Goal: Information Seeking & Learning: Learn about a topic

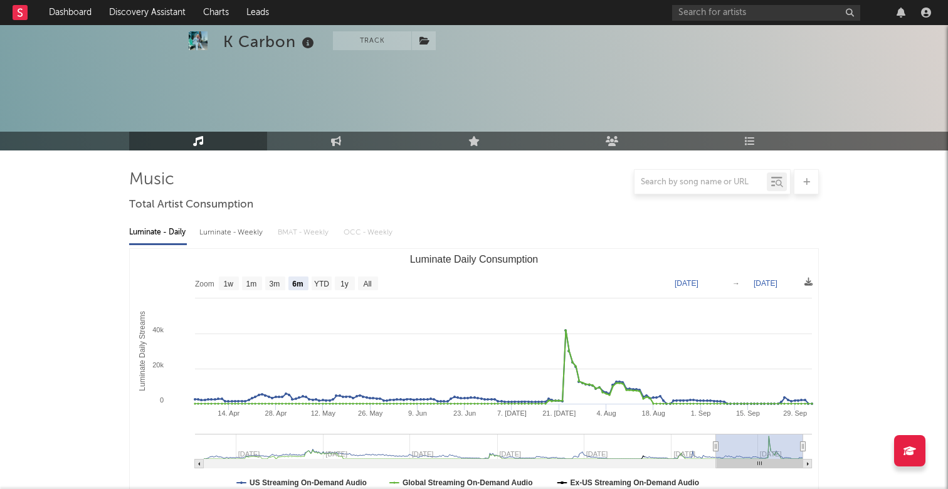
select select "6m"
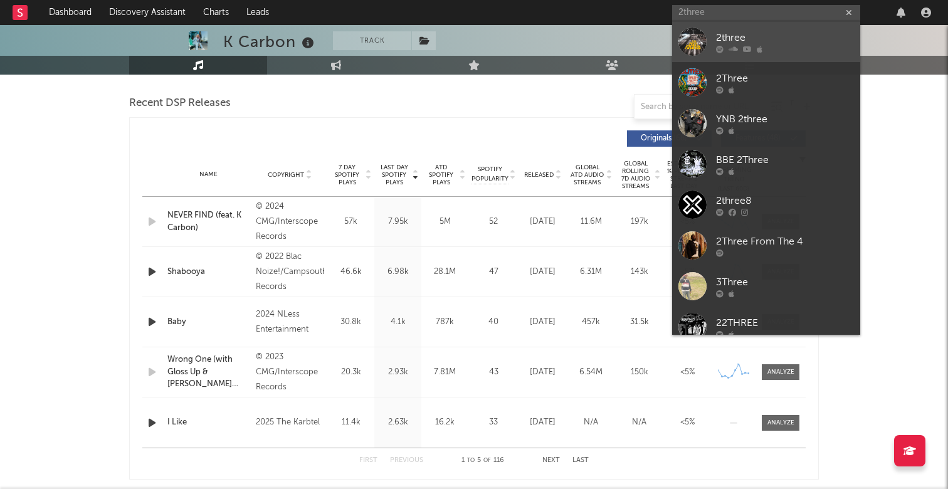
type input "2three"
click at [784, 51] on div at bounding box center [785, 49] width 138 height 8
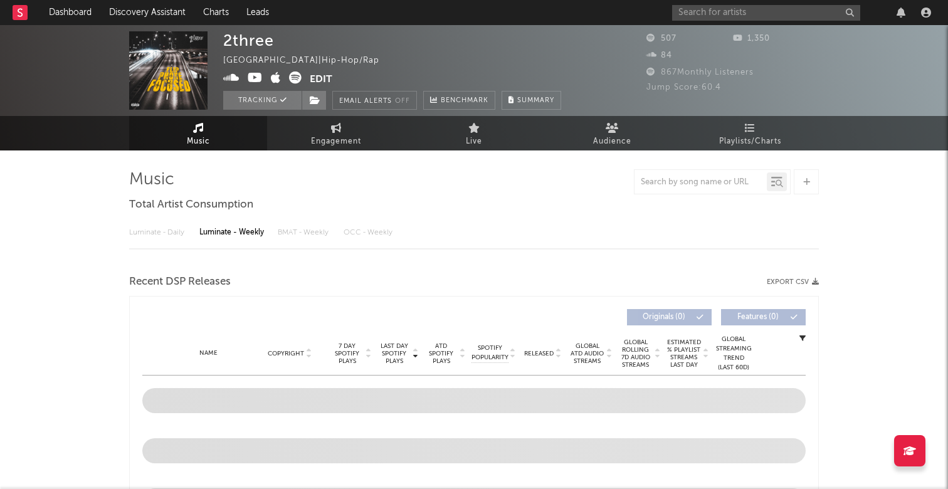
select select "6m"
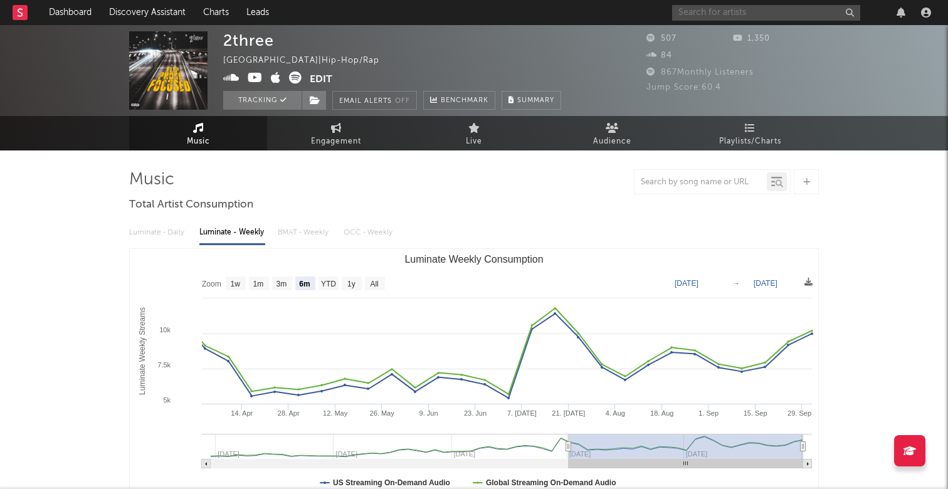
click at [711, 11] on input "text" at bounding box center [766, 13] width 188 height 16
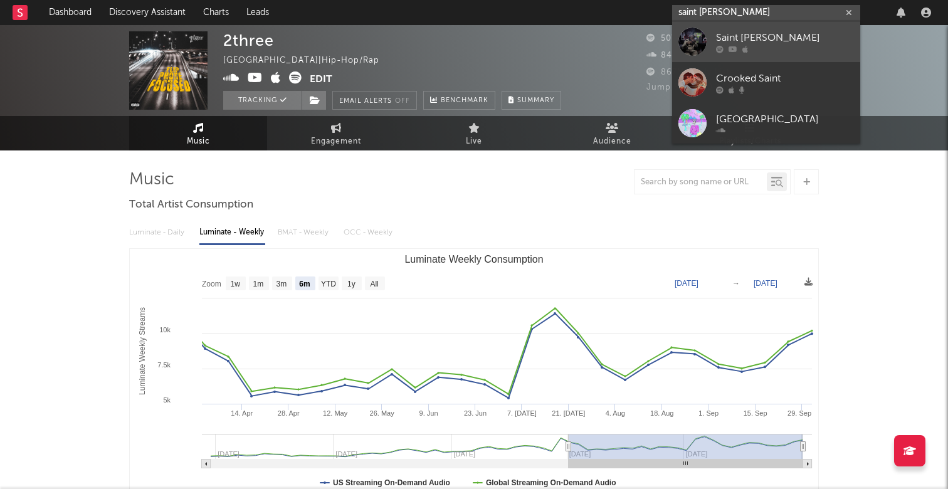
type input "saint [PERSON_NAME]"
click at [765, 29] on link "Saint [PERSON_NAME]" at bounding box center [766, 41] width 188 height 41
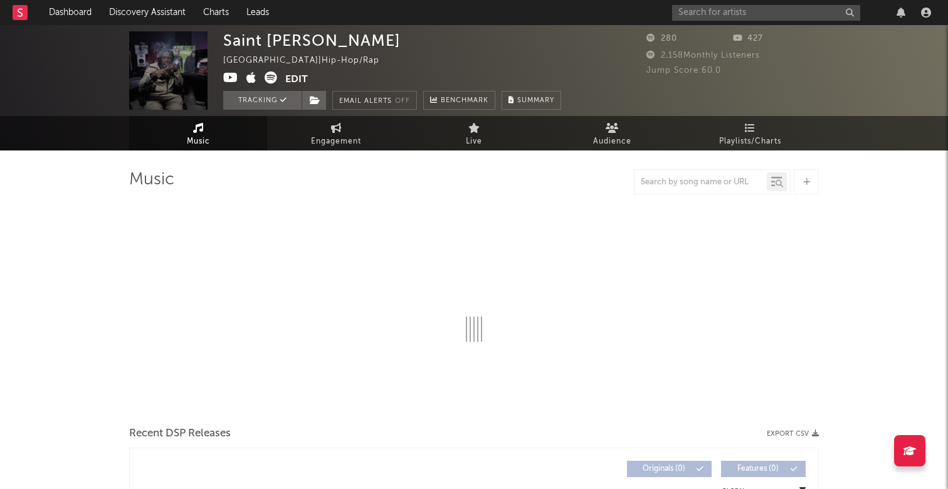
select select "6m"
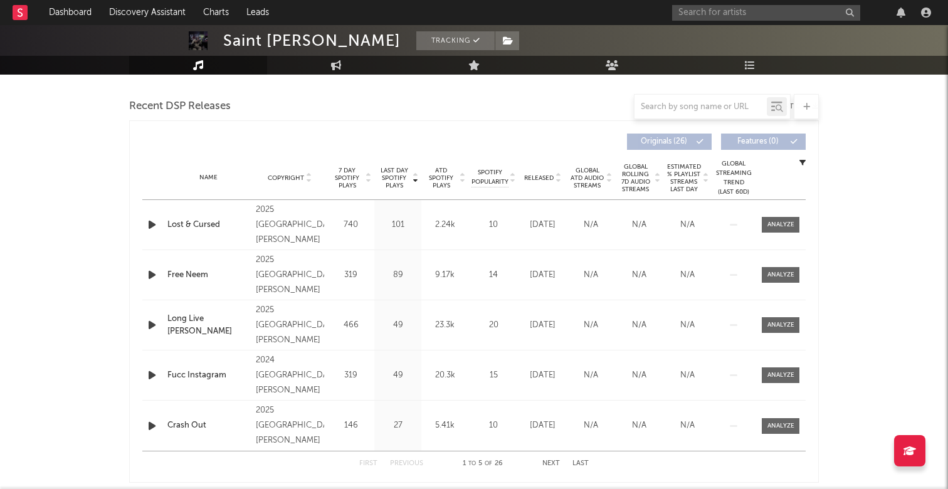
scroll to position [427, 0]
click at [729, 6] on input "text" at bounding box center [766, 13] width 188 height 16
type input "skooly"
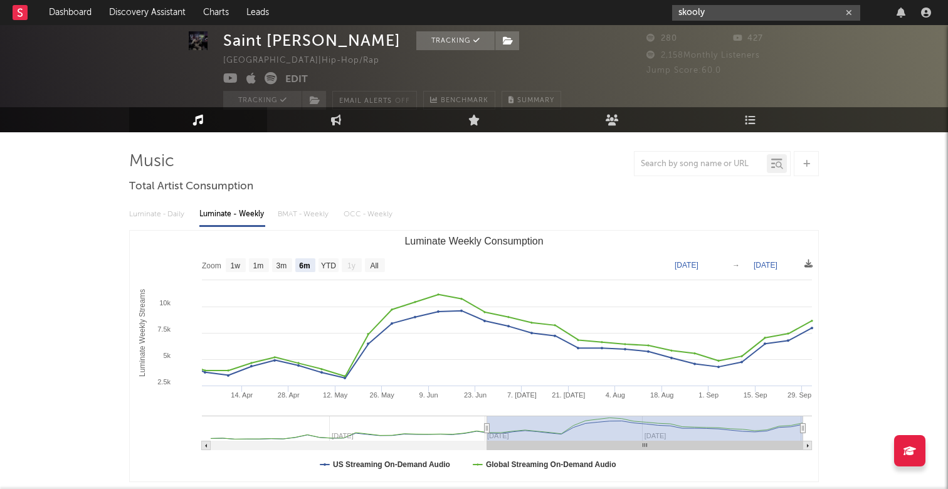
scroll to position [23, 0]
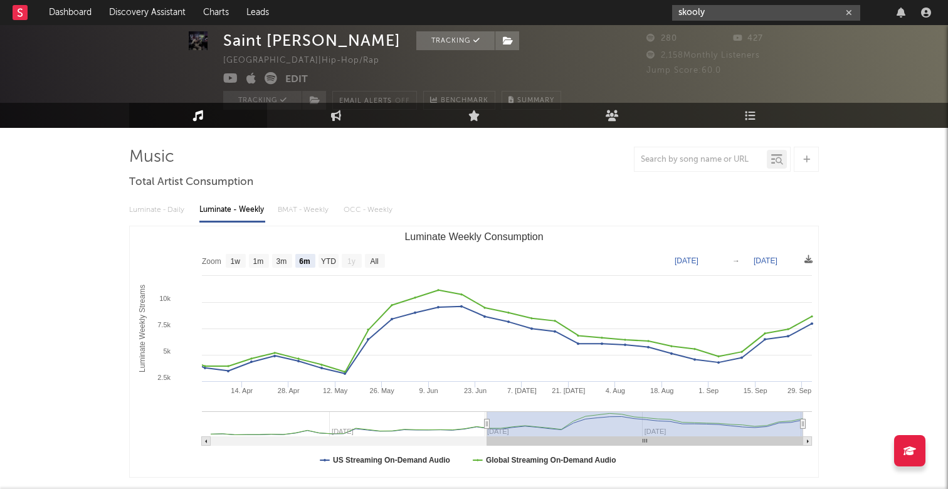
click at [747, 11] on input "skooly" at bounding box center [766, 13] width 188 height 16
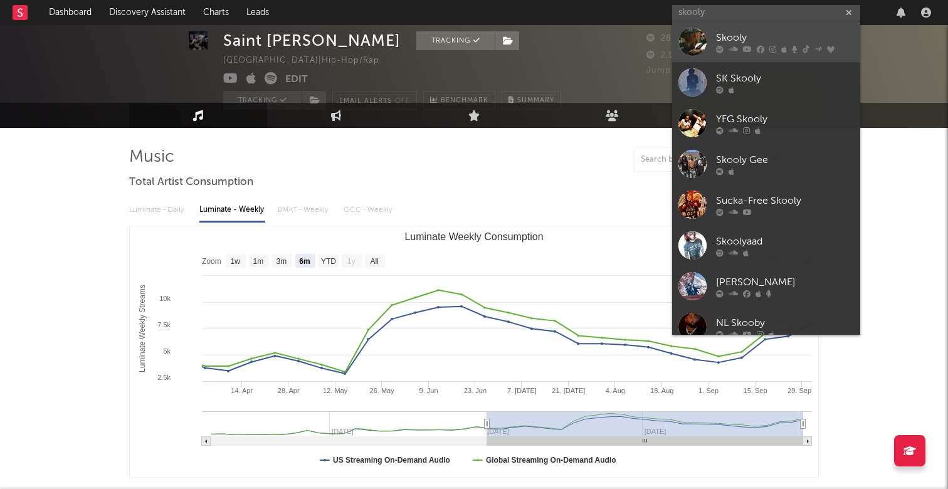
click at [757, 36] on div "Skooly" at bounding box center [785, 37] width 138 height 15
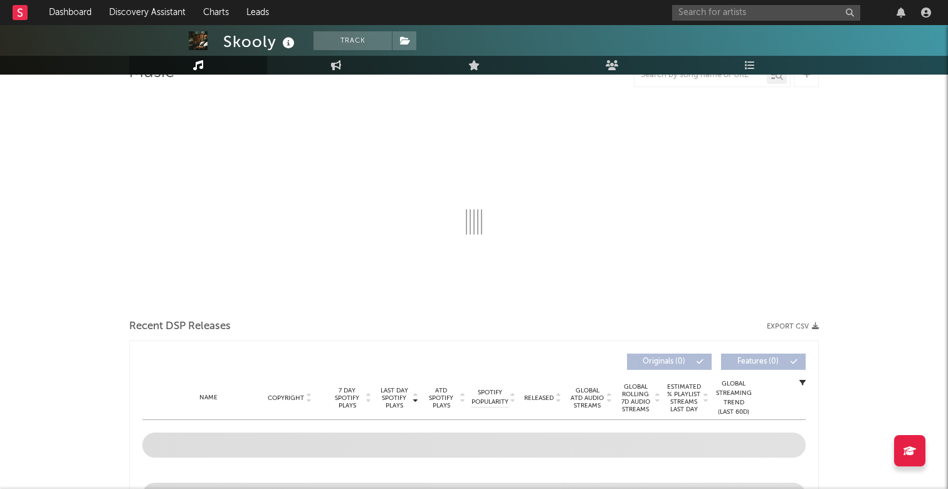
select select "6m"
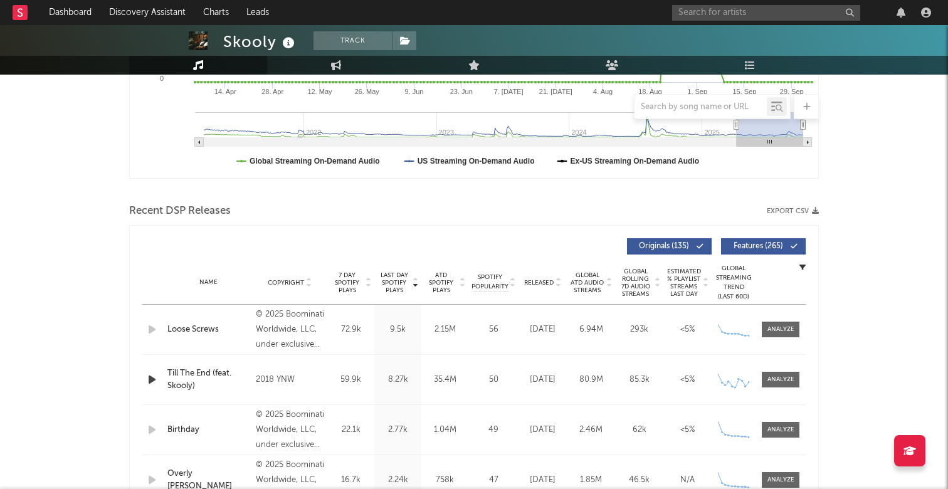
scroll to position [322, 0]
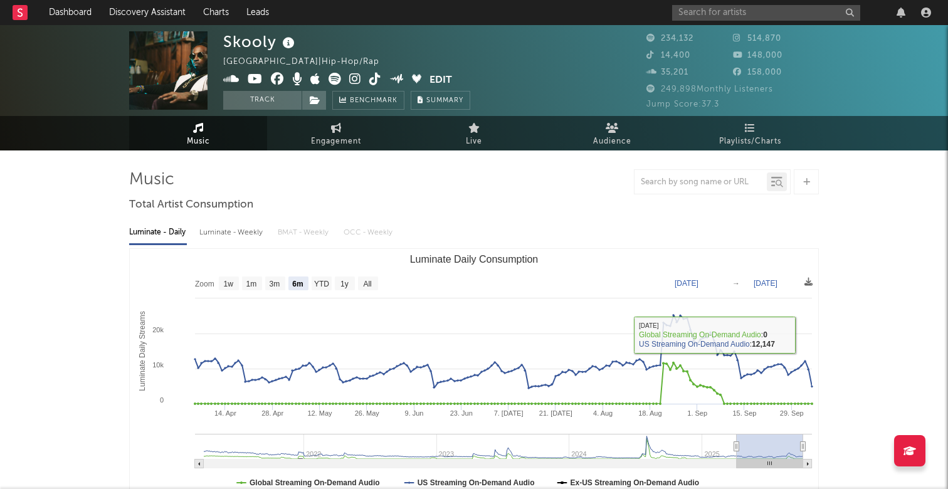
scroll to position [0, 0]
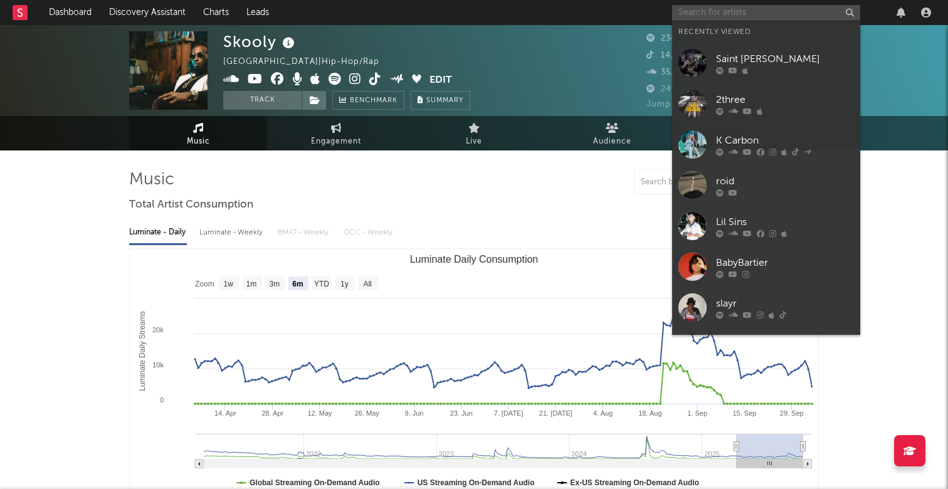
click at [803, 11] on input "text" at bounding box center [766, 13] width 188 height 16
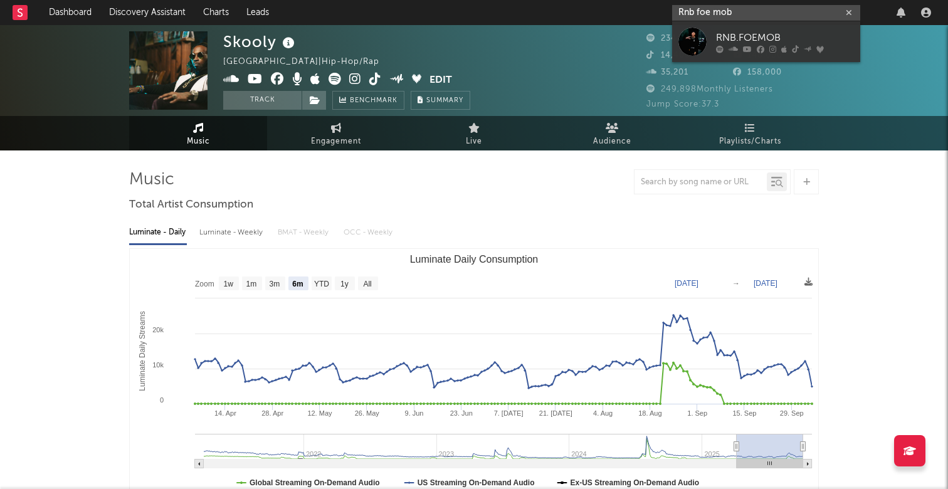
type input "Rnb foe mob"
drag, startPoint x: 792, startPoint y: 24, endPoint x: 783, endPoint y: 41, distance: 19.4
click at [784, 41] on div "RNB.FOEMOB" at bounding box center [785, 37] width 138 height 15
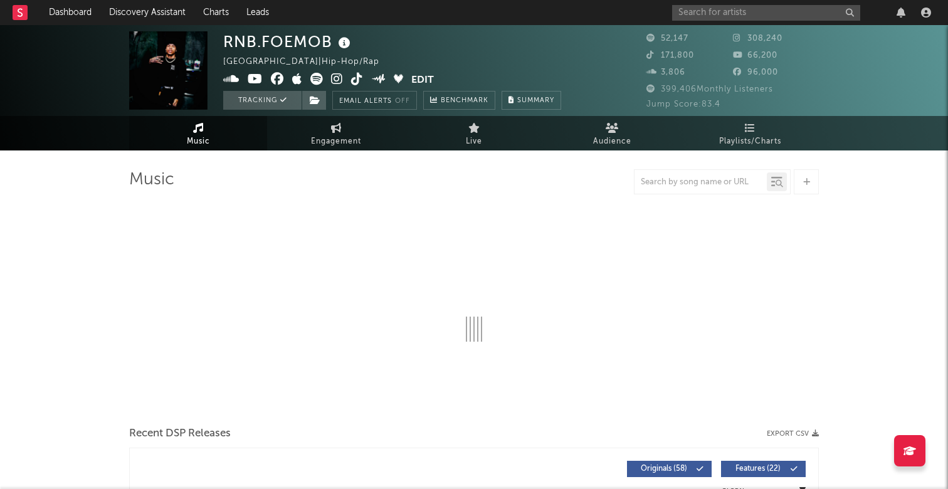
select select "6m"
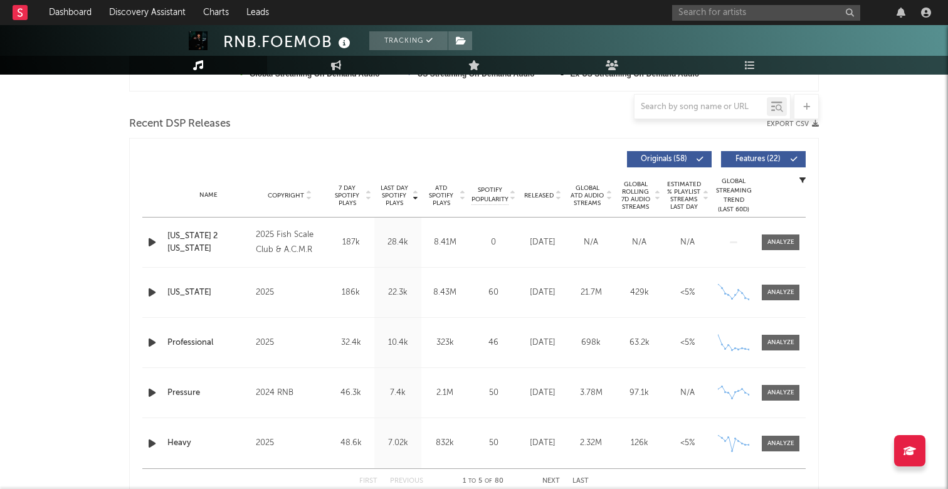
scroll to position [422, 0]
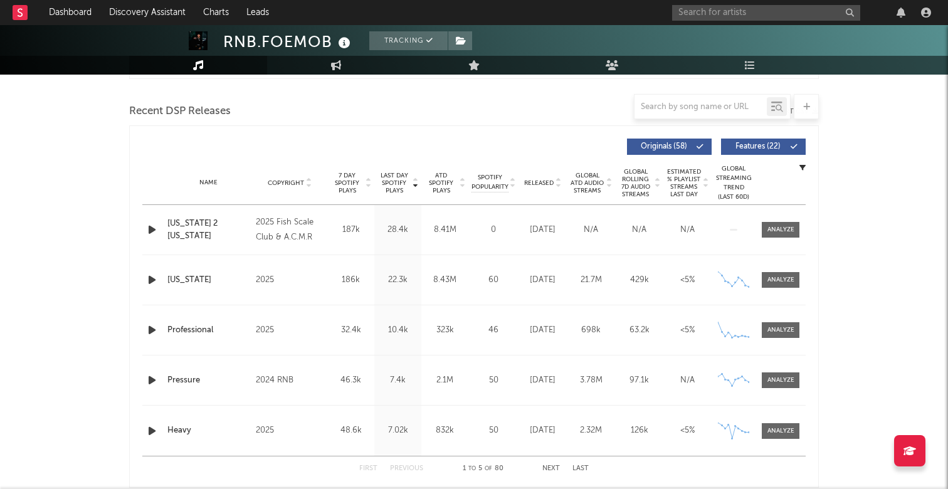
click at [354, 184] on span "7 Day Spotify Plays" at bounding box center [347, 183] width 33 height 23
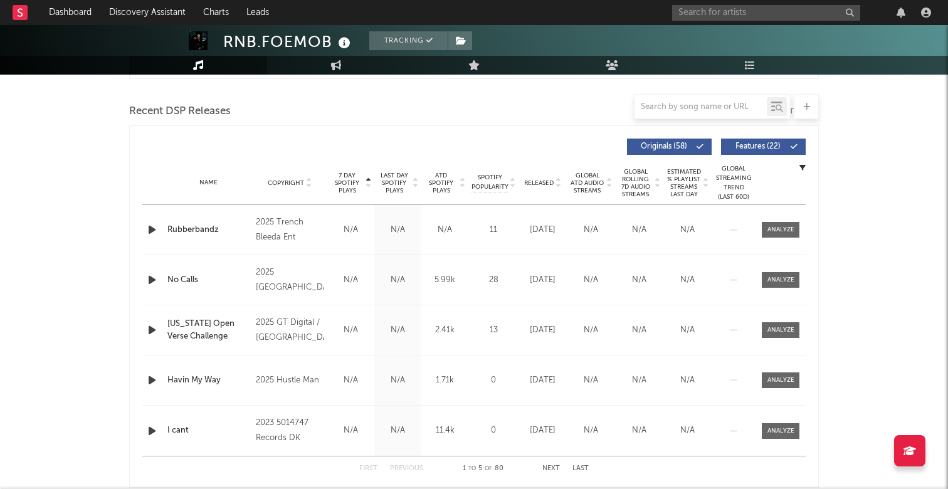
click at [359, 181] on span "7 Day Spotify Plays" at bounding box center [347, 183] width 33 height 23
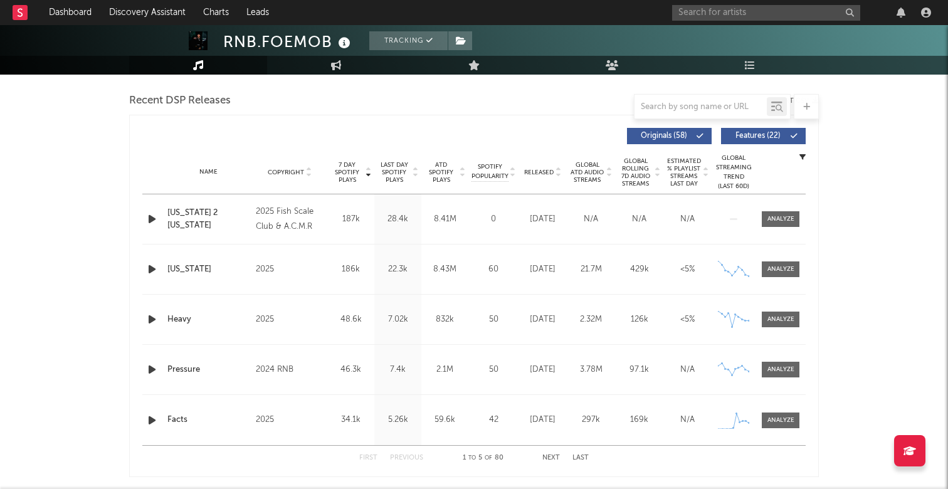
scroll to position [432, 0]
click at [351, 432] on div "Name Facts Copyright 2025 Label P2025 Album Names Facts Composer Names [PERSON_…" at bounding box center [474, 421] width 664 height 50
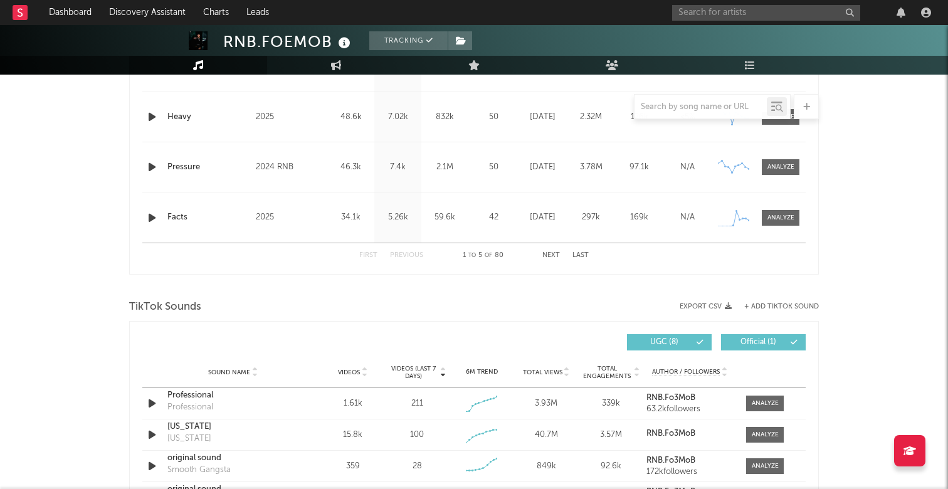
scroll to position [697, 0]
